Goal: Check status: Check status

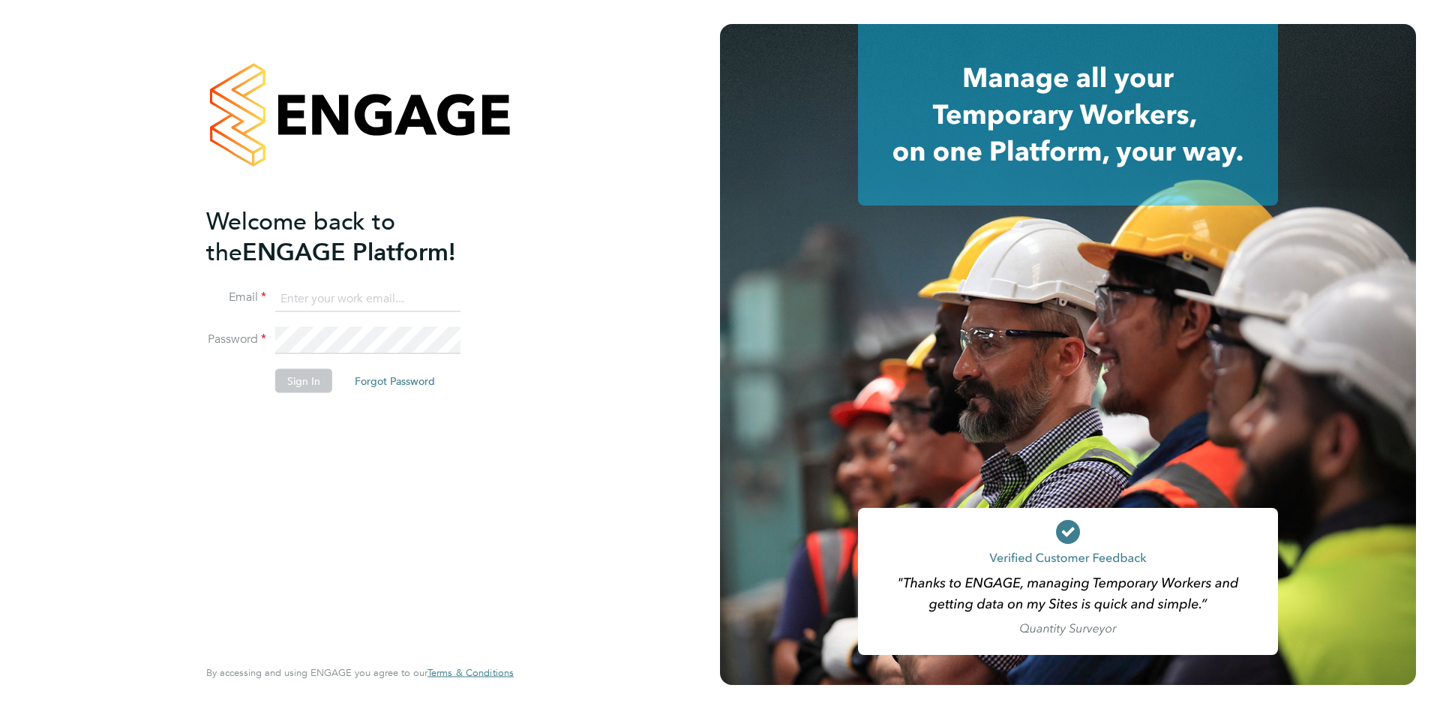
type input "[EMAIL_ADDRESS][DOMAIN_NAME]"
click at [314, 373] on button "Sign In" at bounding box center [303, 380] width 57 height 24
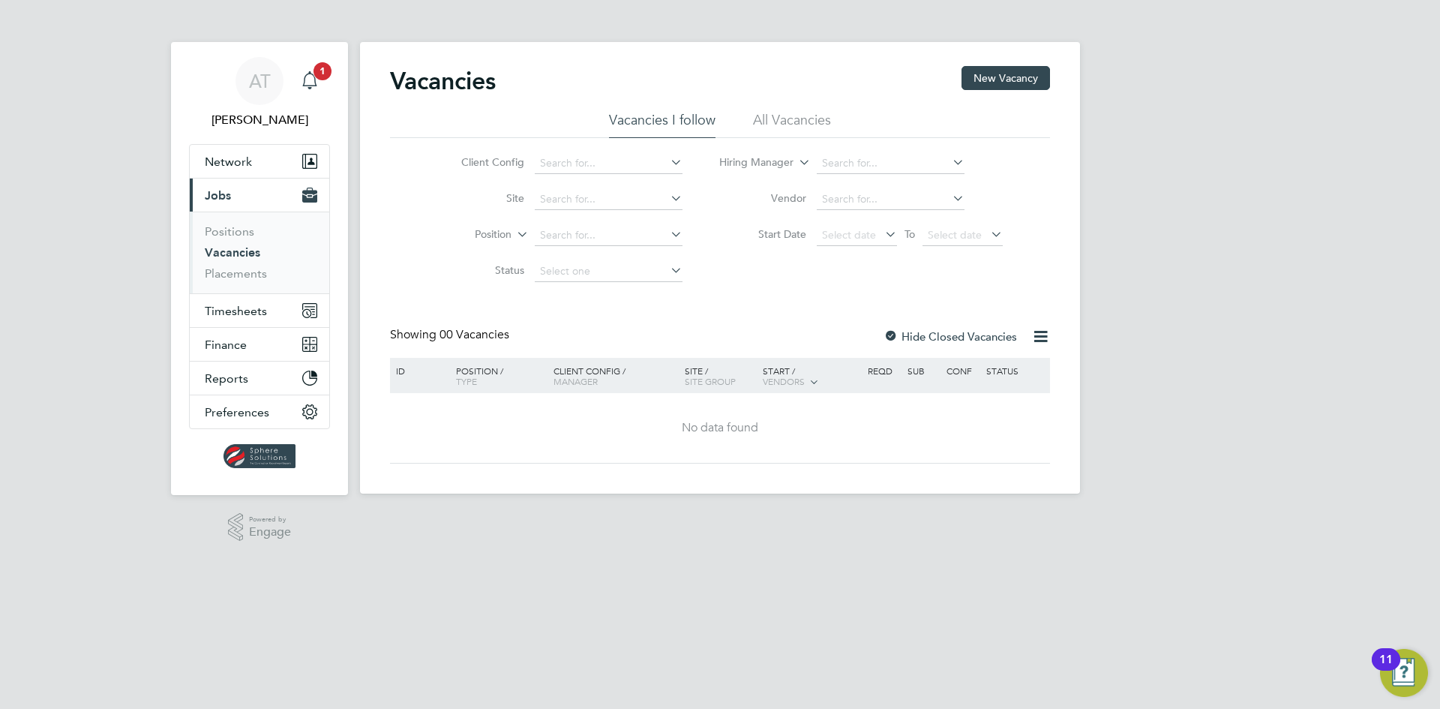
click at [331, 68] on span "1" at bounding box center [323, 71] width 18 height 18
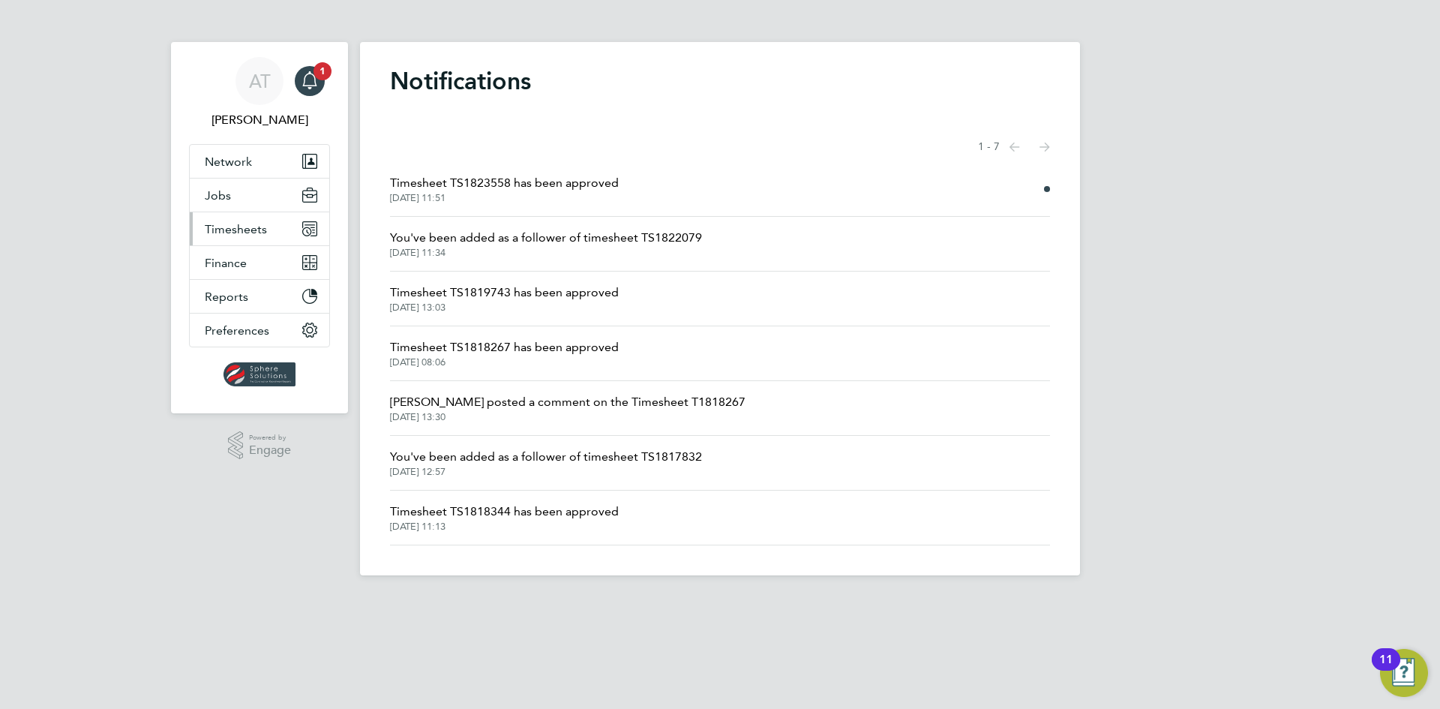
click at [233, 225] on span "Timesheets" at bounding box center [236, 229] width 62 height 14
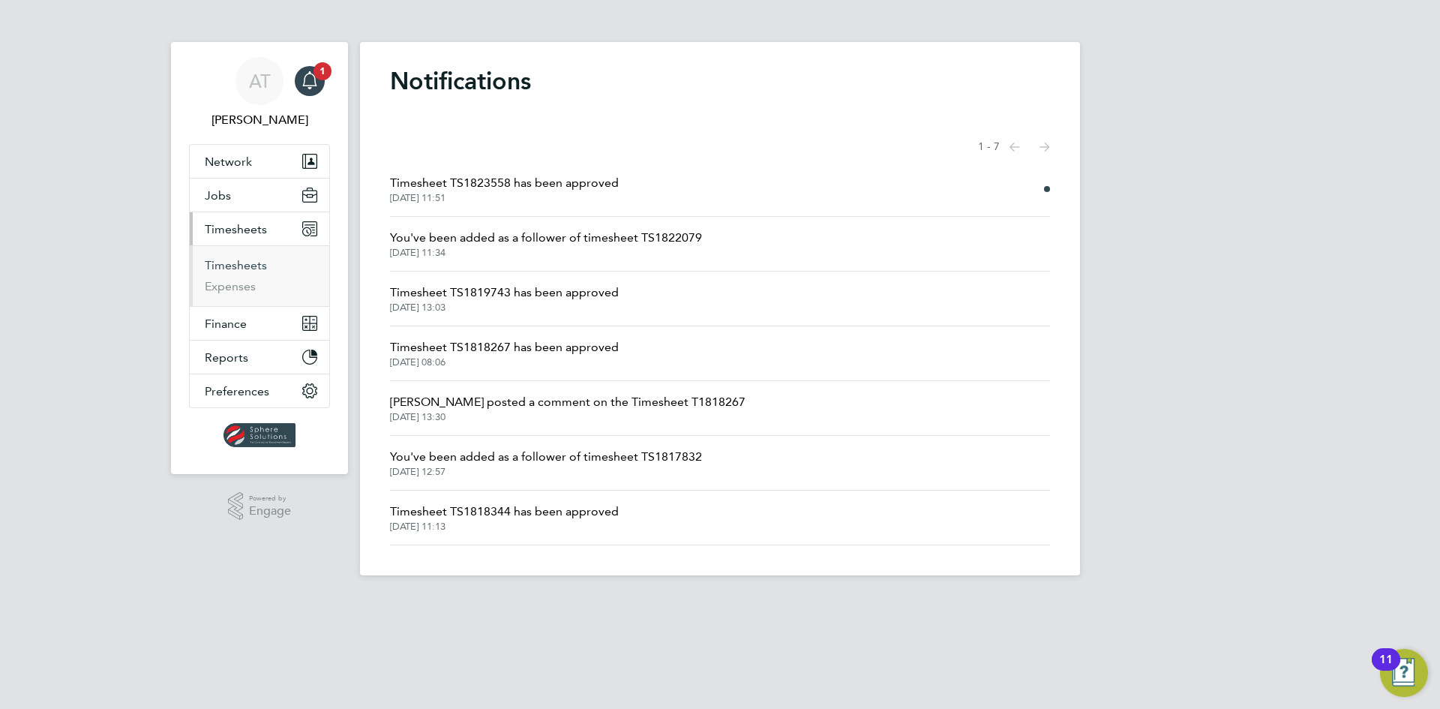
click at [235, 262] on link "Timesheets" at bounding box center [236, 265] width 62 height 14
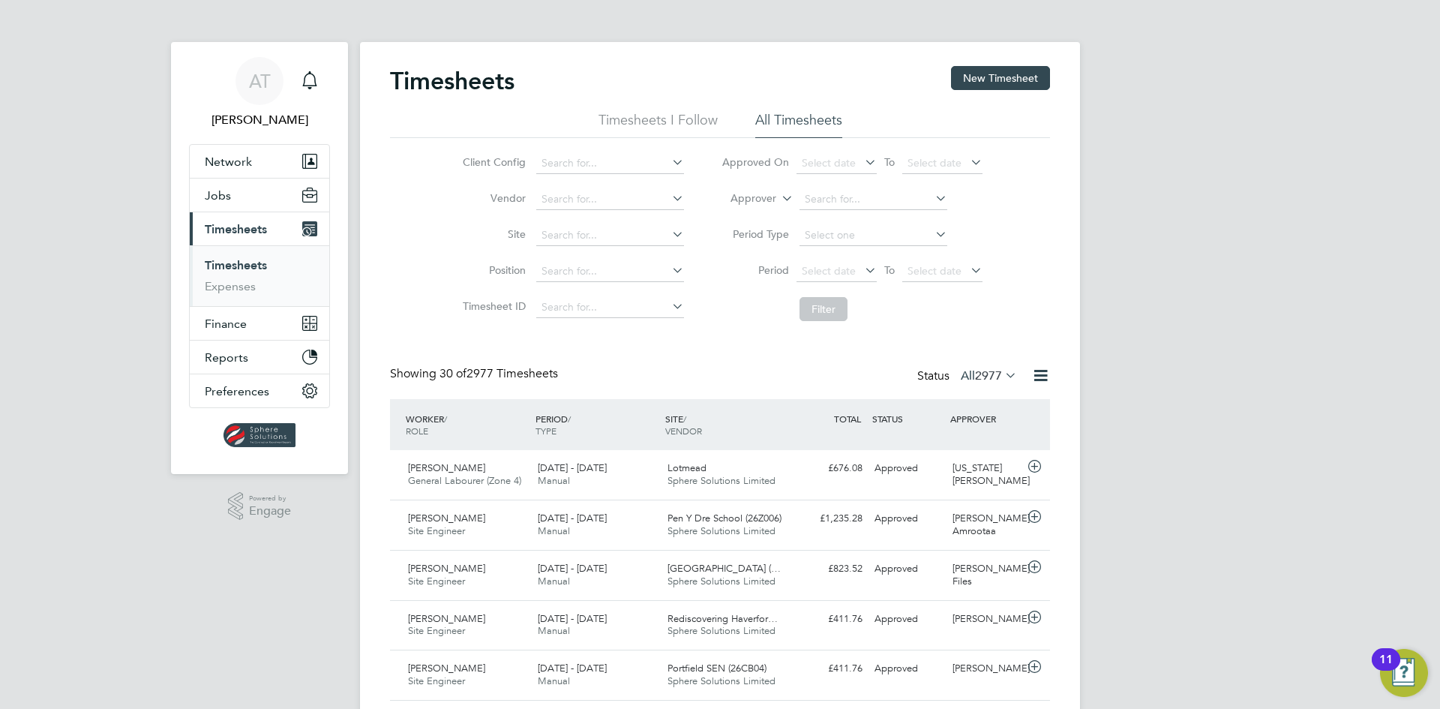
click at [1002, 377] on icon at bounding box center [1002, 375] width 0 height 21
click at [987, 462] on li "Approved" at bounding box center [968, 465] width 69 height 21
click at [605, 240] on input at bounding box center [610, 235] width 148 height 21
type input "c"
type input "l"
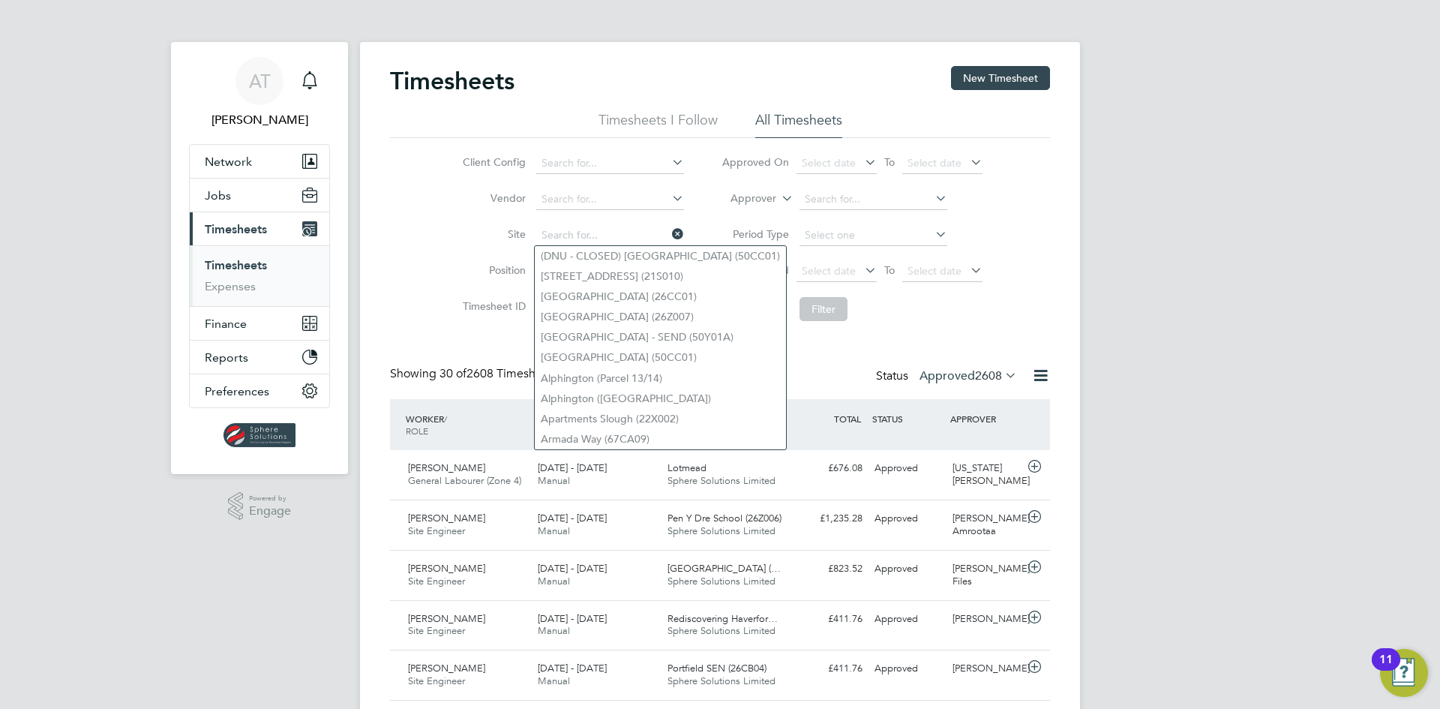
click at [696, 228] on li "Site" at bounding box center [571, 236] width 263 height 36
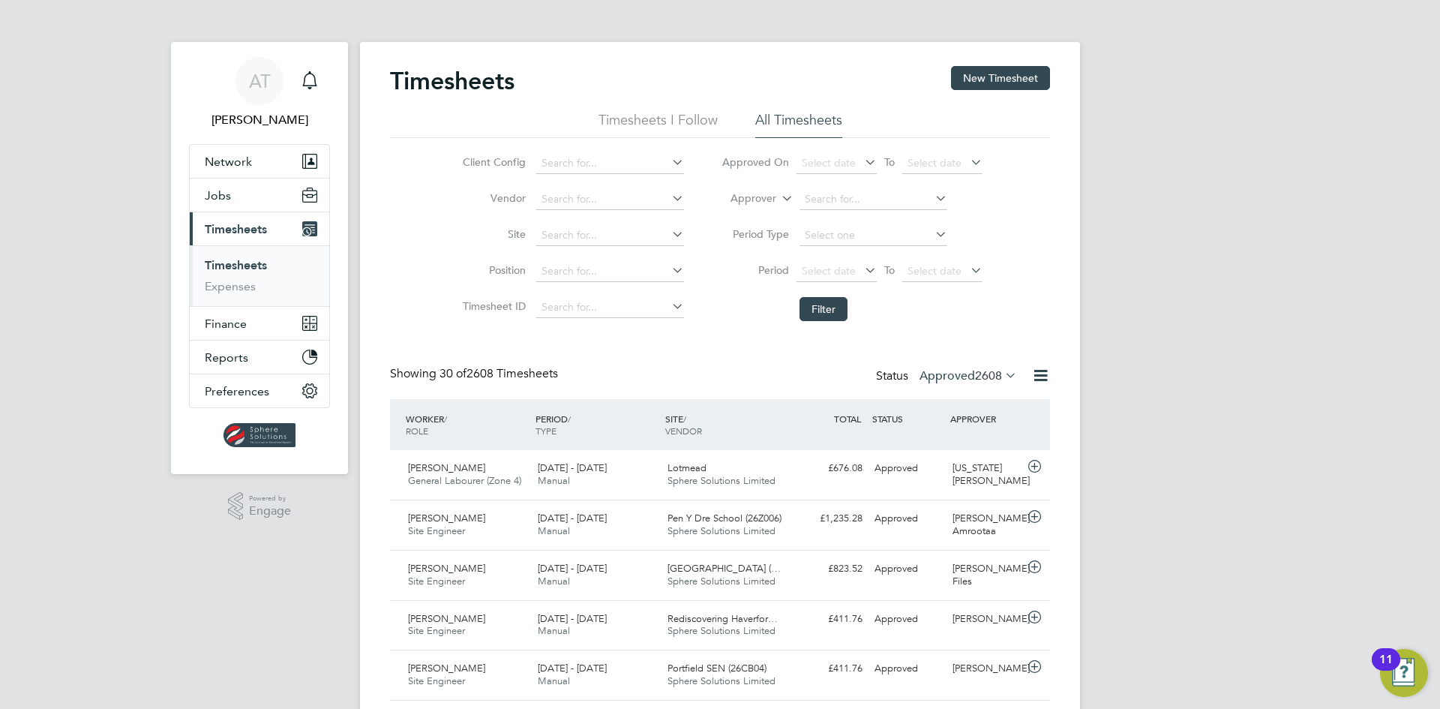
click at [669, 168] on icon at bounding box center [669, 162] width 0 height 21
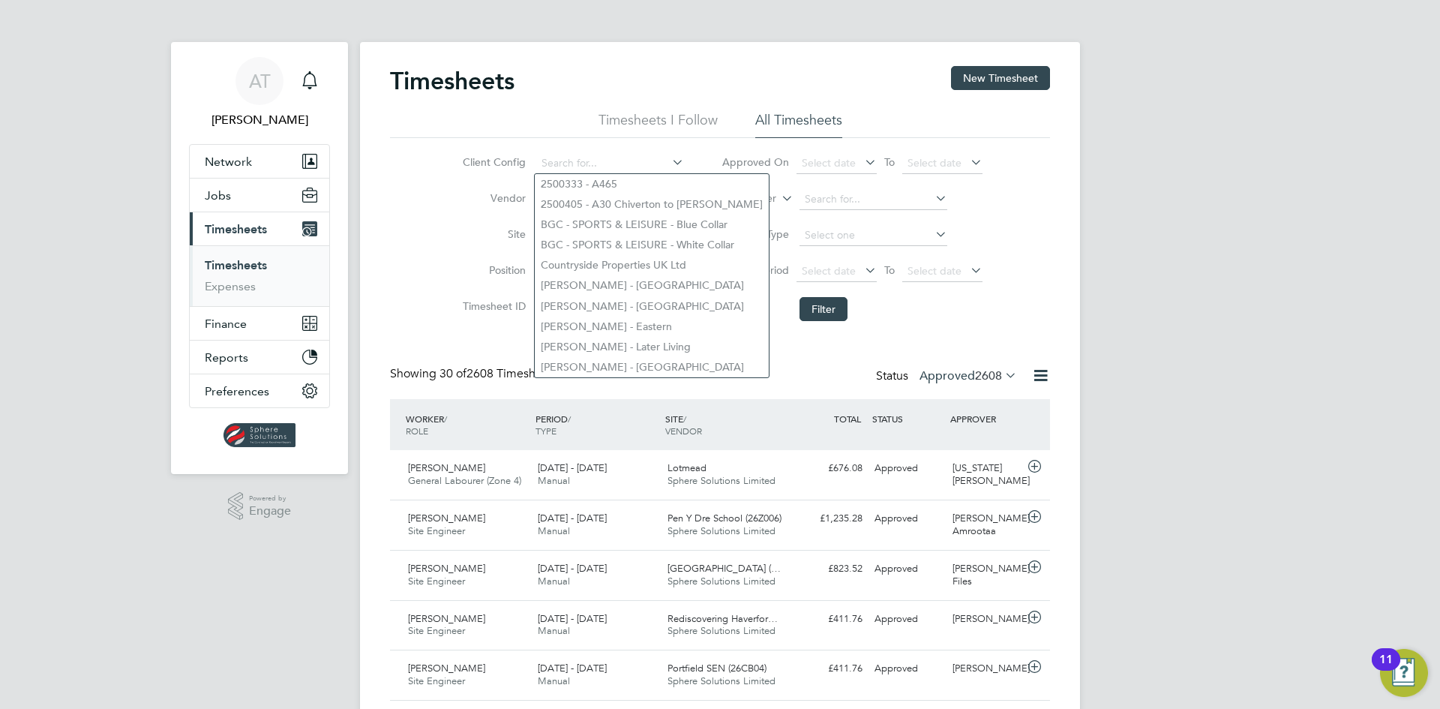
click at [703, 150] on li "Approved On Select date To Select date" at bounding box center [852, 164] width 299 height 36
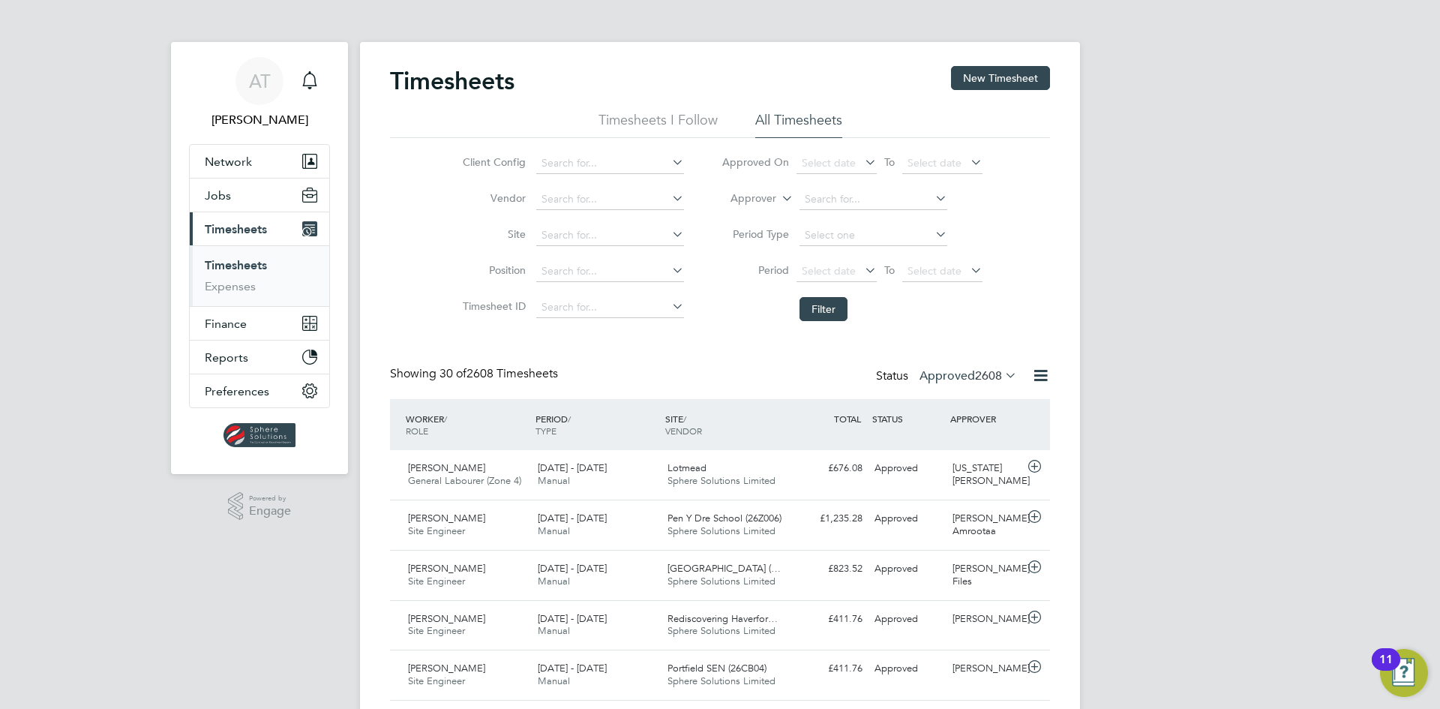
click at [669, 197] on icon at bounding box center [669, 198] width 0 height 21
type input "lo"
click at [669, 199] on icon at bounding box center [669, 198] width 0 height 21
click at [860, 271] on span "Select date" at bounding box center [837, 272] width 80 height 20
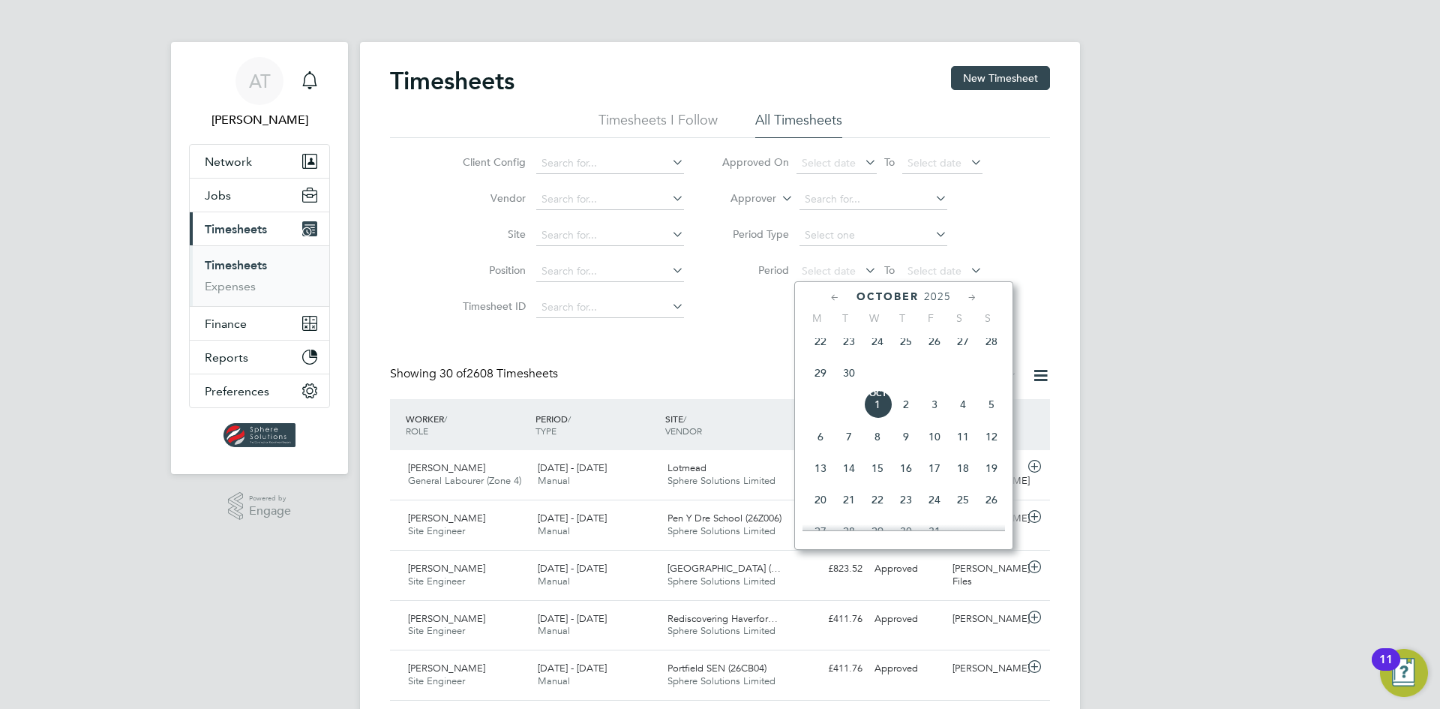
click at [821, 348] on span "22" at bounding box center [820, 341] width 29 height 29
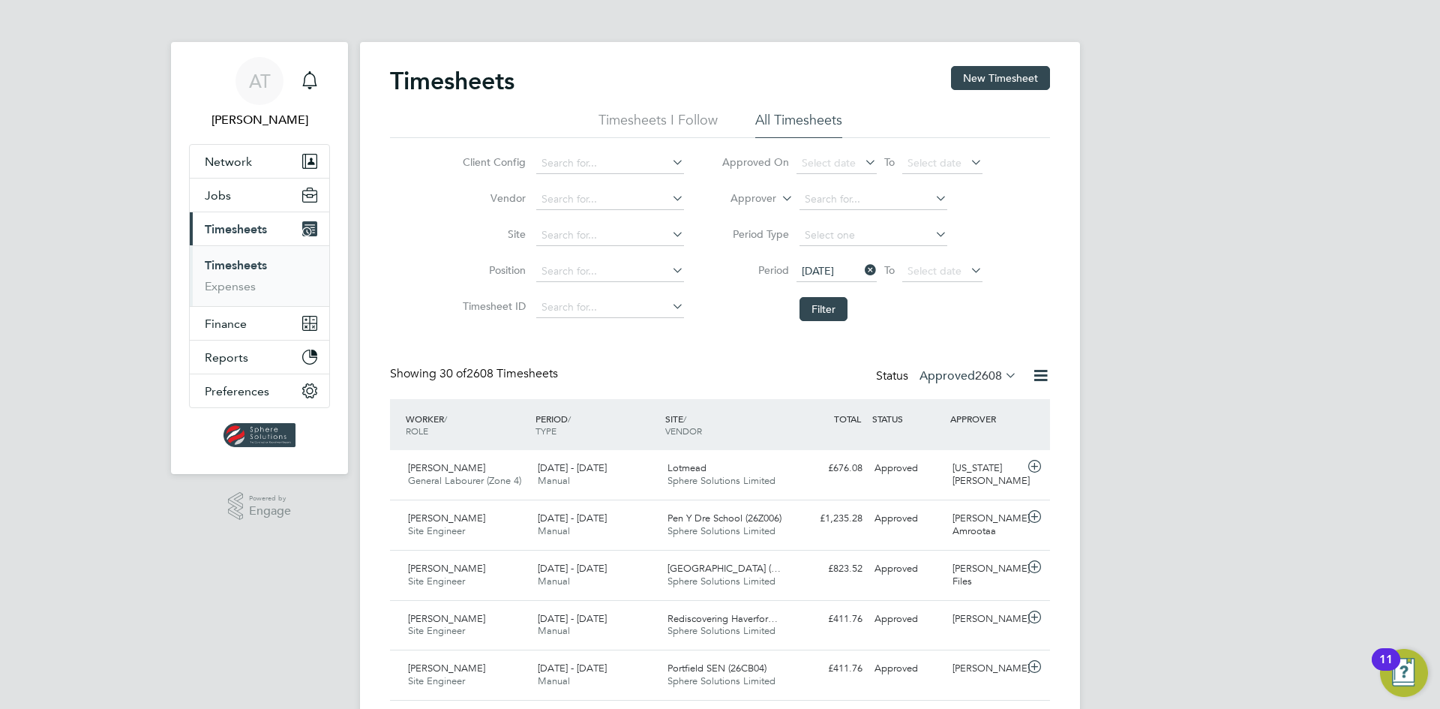
click at [968, 263] on icon at bounding box center [968, 270] width 0 height 21
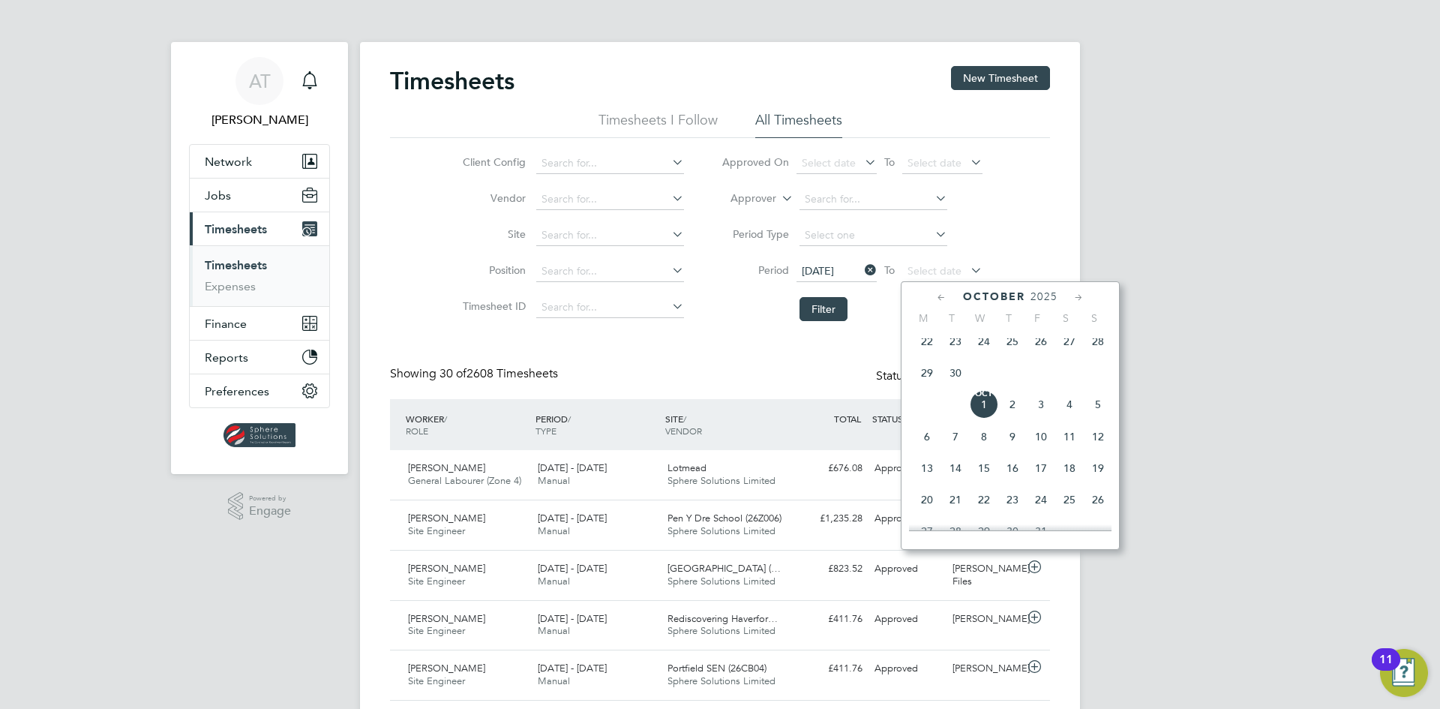
click at [958, 377] on span "30" at bounding box center [955, 373] width 29 height 29
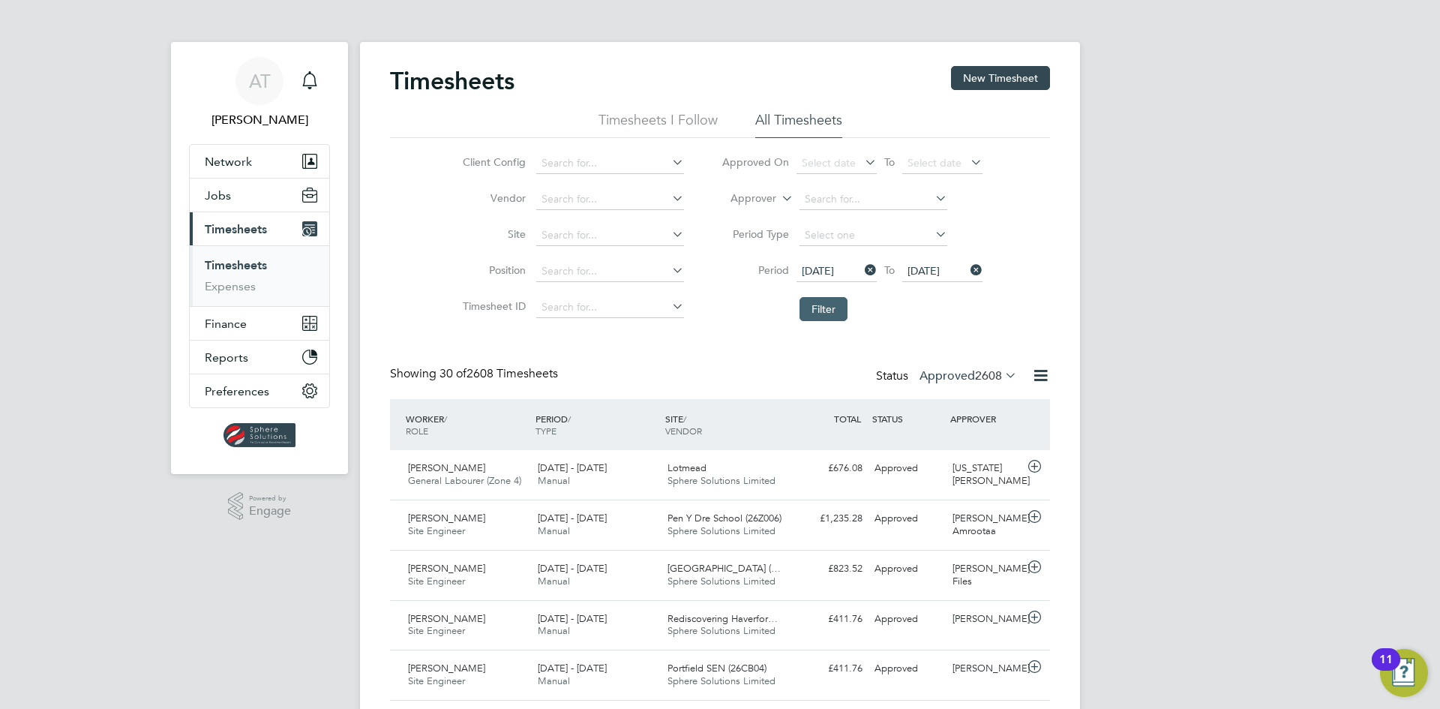
click at [845, 308] on button "Filter" at bounding box center [824, 309] width 48 height 24
click at [989, 368] on div "Status Approved 28" at bounding box center [955, 376] width 131 height 21
click at [1004, 383] on div "Status Approved 28" at bounding box center [955, 376] width 131 height 21
click at [1002, 380] on icon at bounding box center [1002, 375] width 0 height 21
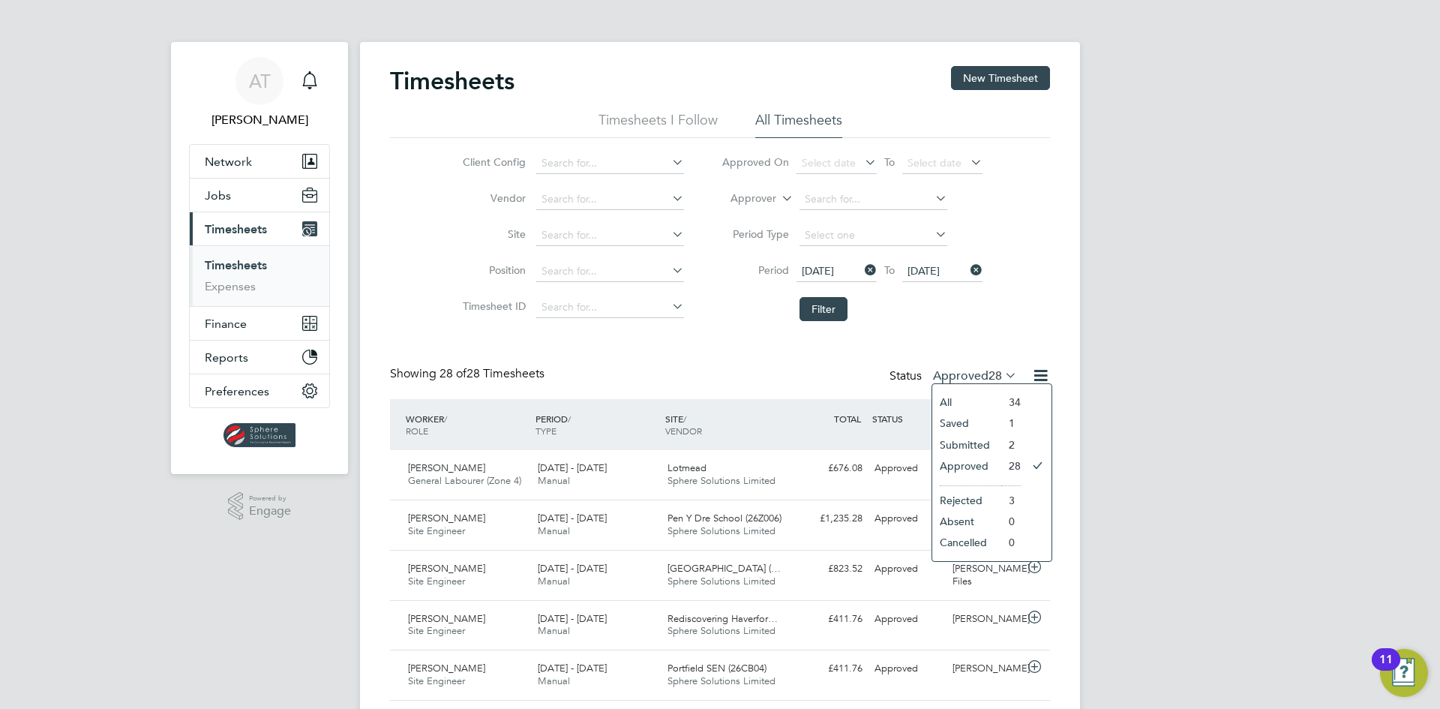
click at [994, 440] on li "Submitted" at bounding box center [966, 444] width 69 height 21
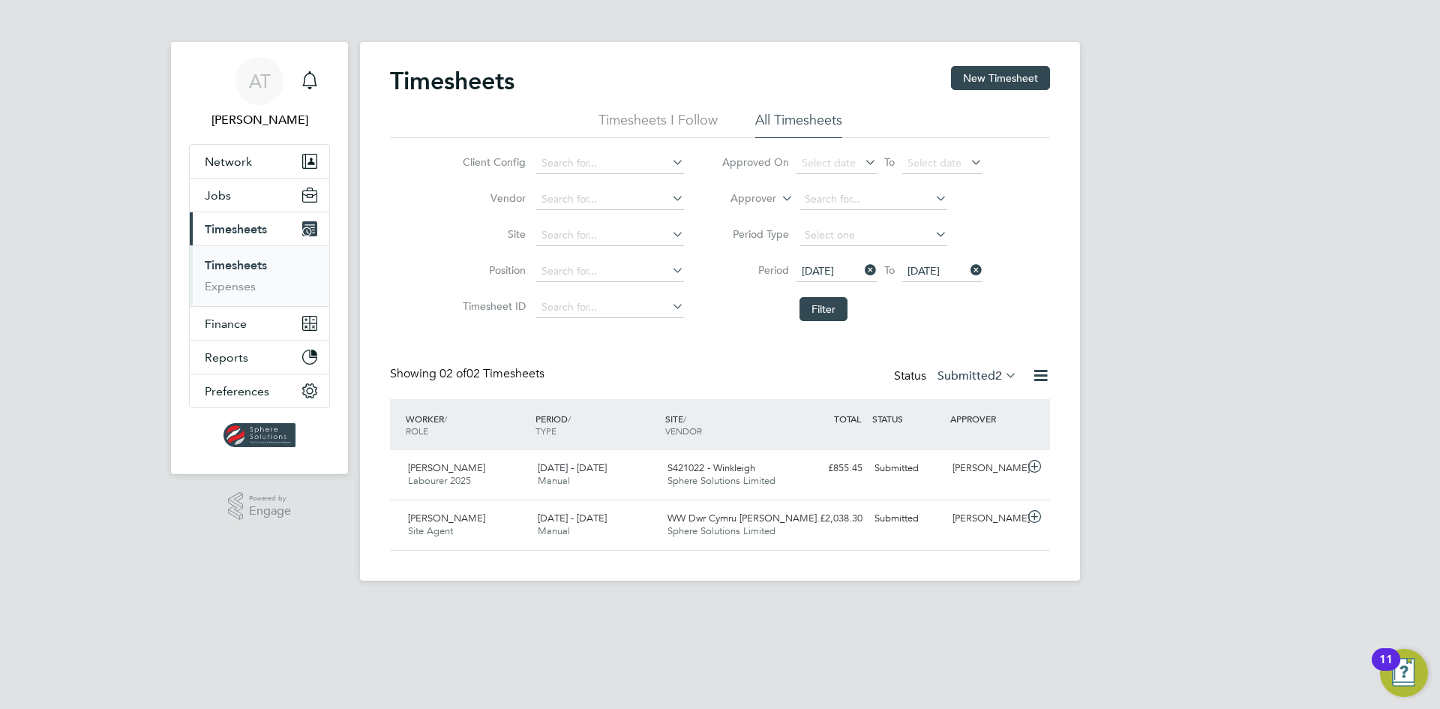
click at [997, 373] on span "2" at bounding box center [999, 375] width 7 height 15
click at [983, 464] on li "Approved" at bounding box center [969, 465] width 69 height 21
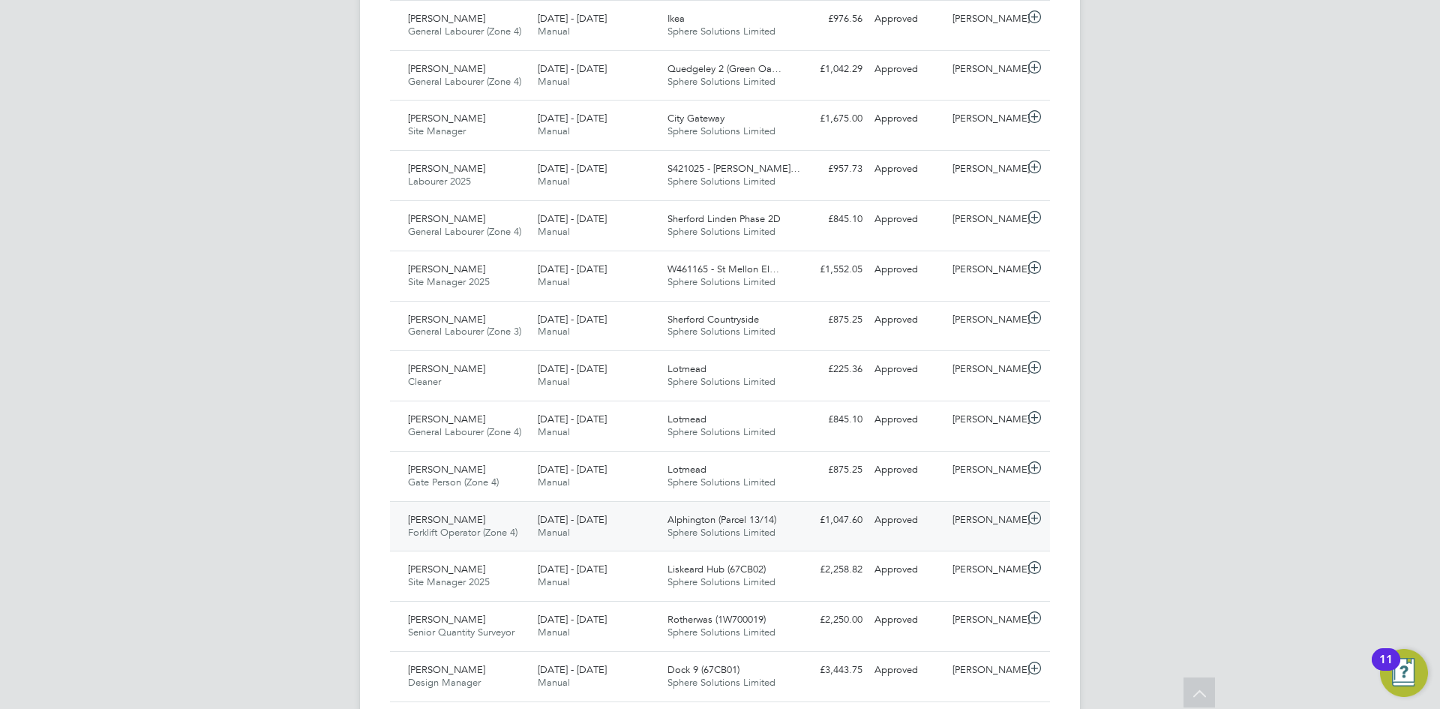
click at [1039, 518] on icon at bounding box center [1035, 518] width 19 height 12
